Goal: Find specific page/section: Find specific page/section

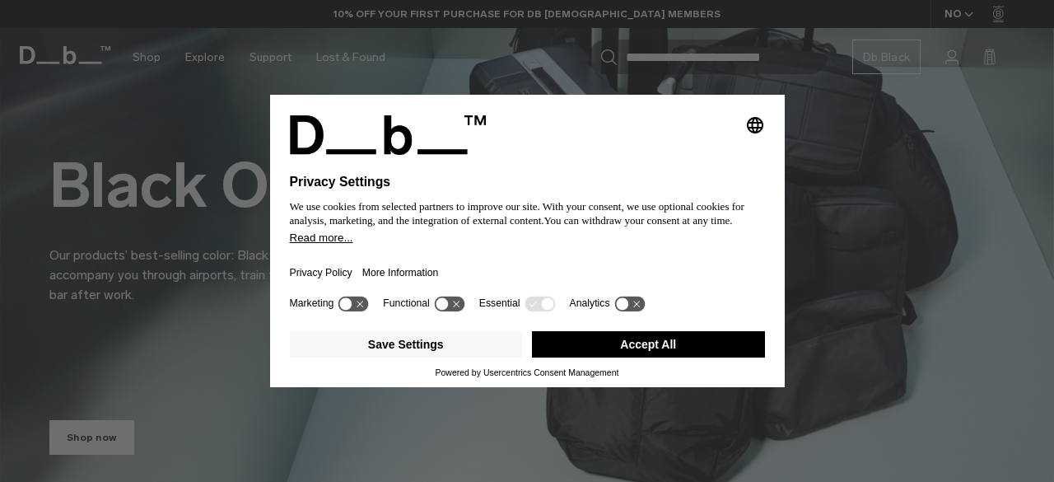
click at [656, 345] on button "Accept All" at bounding box center [648, 344] width 233 height 26
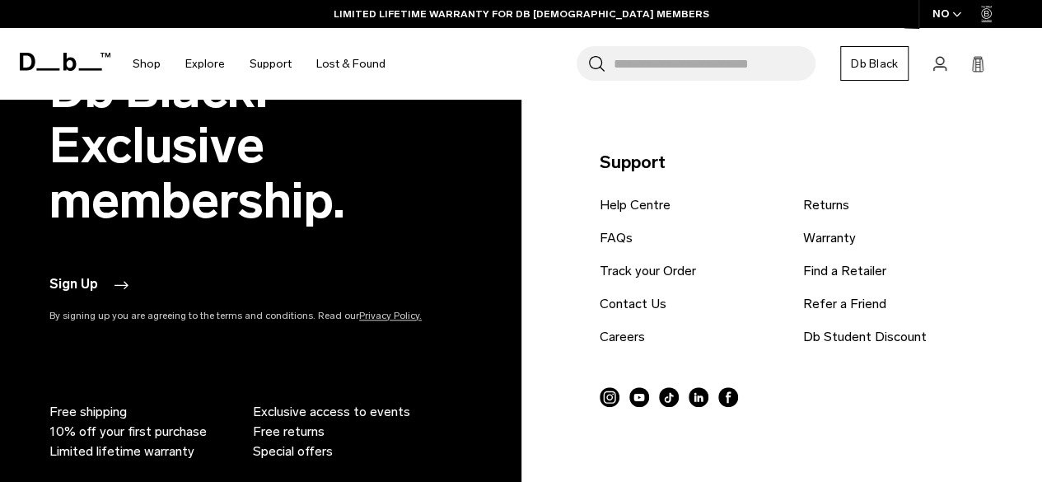
scroll to position [3644, 0]
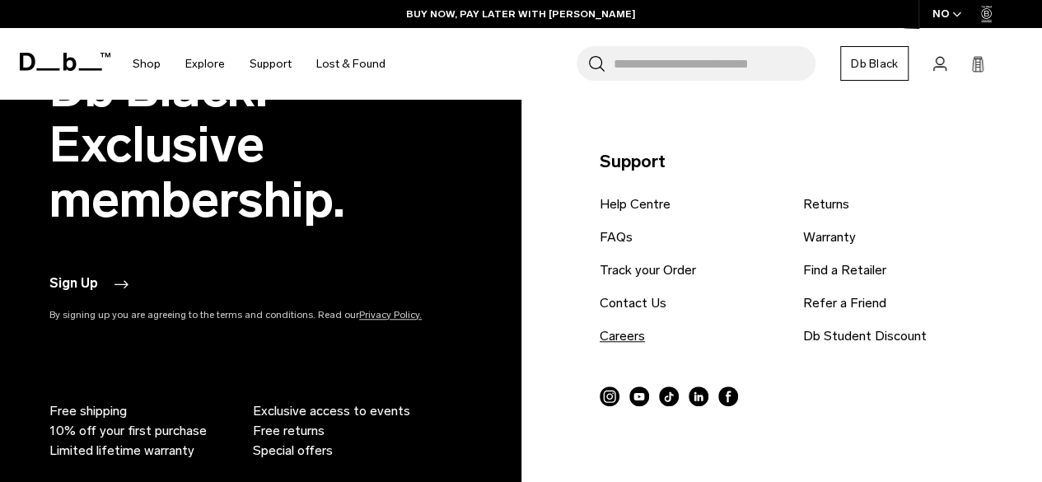
click at [629, 330] on link "Careers" at bounding box center [622, 336] width 45 height 20
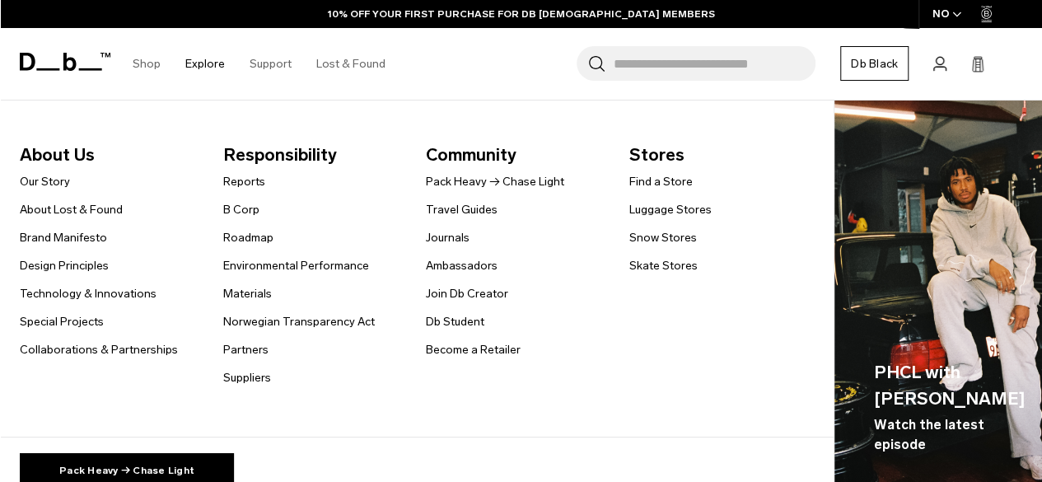
scroll to position [3651, 0]
